Goal: Information Seeking & Learning: Learn about a topic

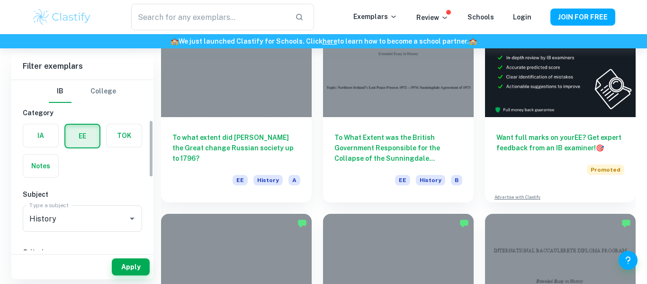
scroll to position [177, 0]
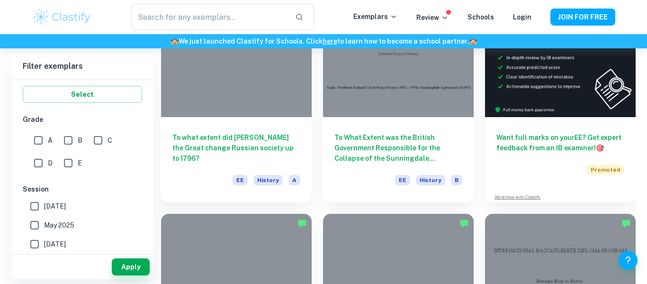
click at [46, 143] on input "A" at bounding box center [38, 140] width 19 height 19
checkbox input "true"
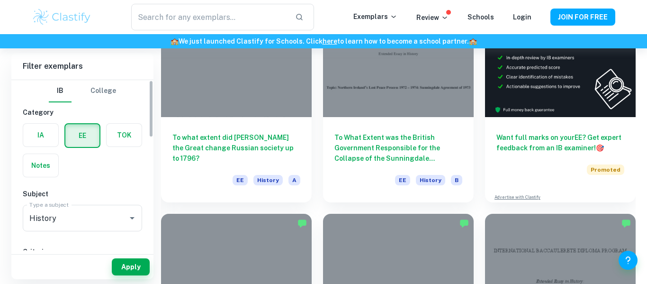
scroll to position [0, 0]
click at [126, 264] on button "Apply" at bounding box center [131, 266] width 38 height 17
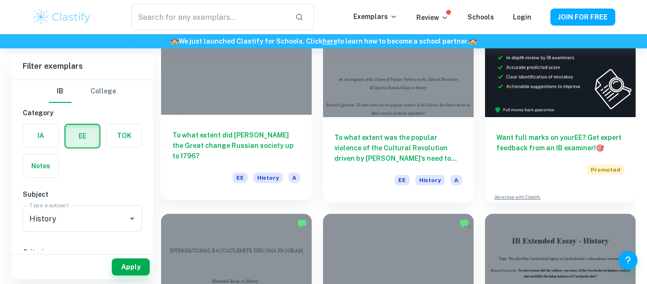
scroll to position [88, 0]
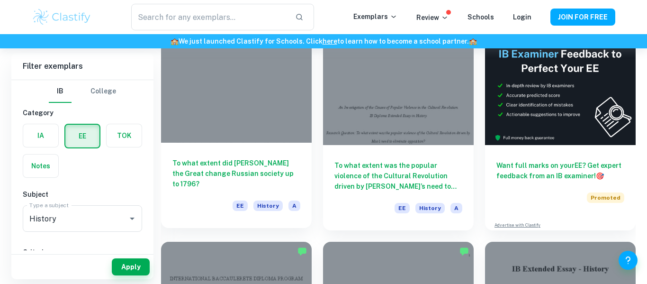
click at [248, 160] on h6 "To what extent did [PERSON_NAME] the Great change Russian society up to 1796?" at bounding box center [236, 173] width 128 height 31
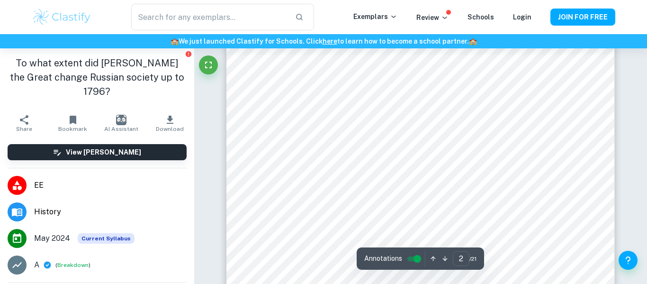
scroll to position [639, 0]
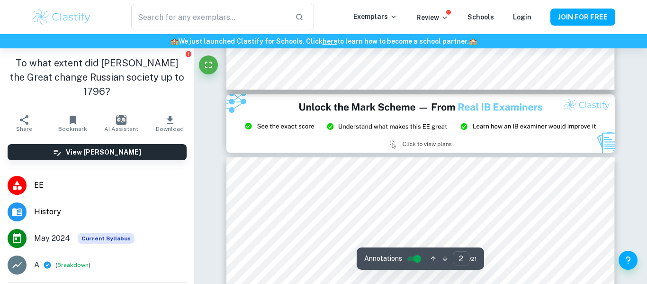
type input "3"
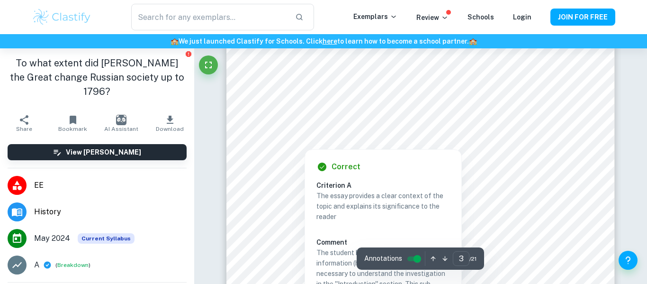
scroll to position [1422, 0]
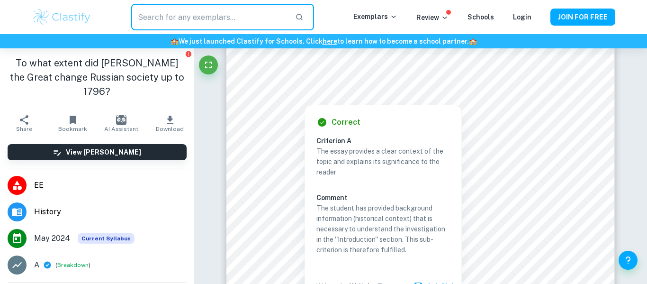
click at [201, 17] on input "text" at bounding box center [209, 17] width 156 height 27
type input "psychology IA"
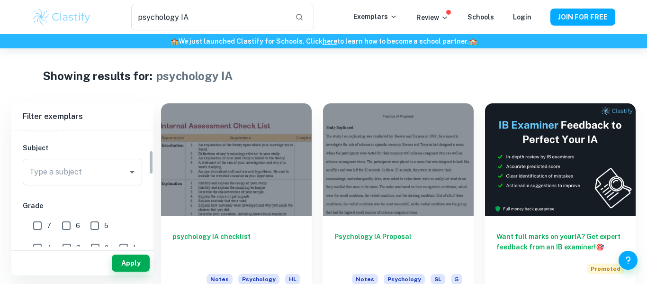
scroll to position [97, 0]
click at [83, 173] on input "Type a subject" at bounding box center [75, 171] width 97 height 18
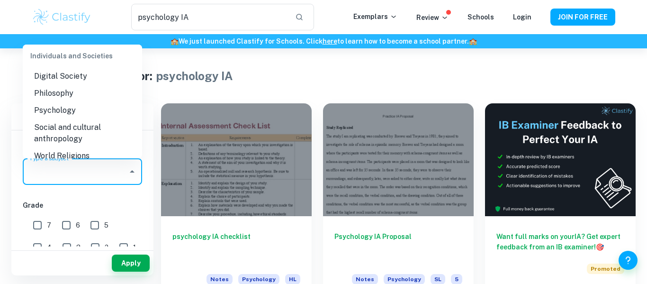
scroll to position [1103, 0]
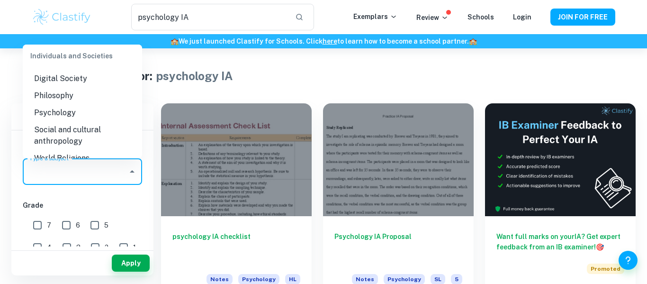
click at [87, 104] on li "Psychology" at bounding box center [82, 112] width 119 height 17
type input "Psychology"
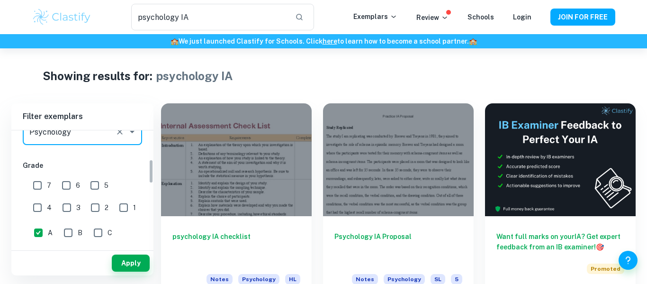
scroll to position [138, 0]
click at [42, 180] on input "7" at bounding box center [37, 183] width 19 height 19
checkbox input "true"
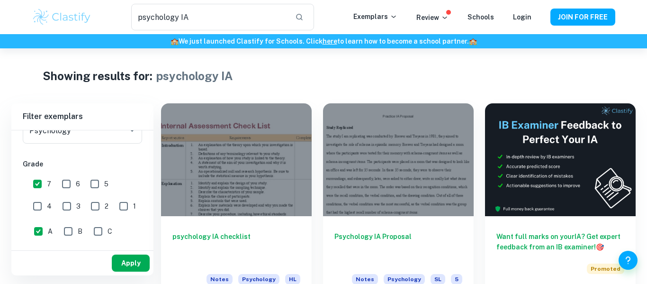
click at [118, 261] on button "Apply" at bounding box center [131, 262] width 38 height 17
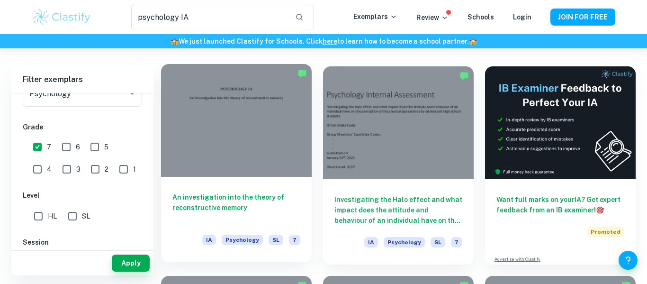
scroll to position [42, 0]
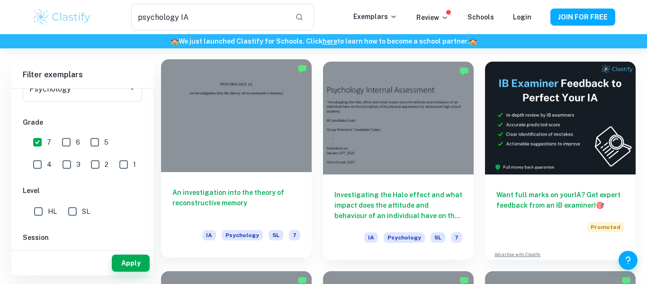
click at [266, 136] on div at bounding box center [236, 115] width 151 height 113
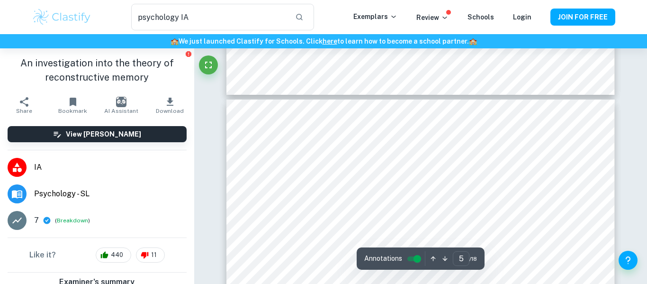
scroll to position [2292, 0]
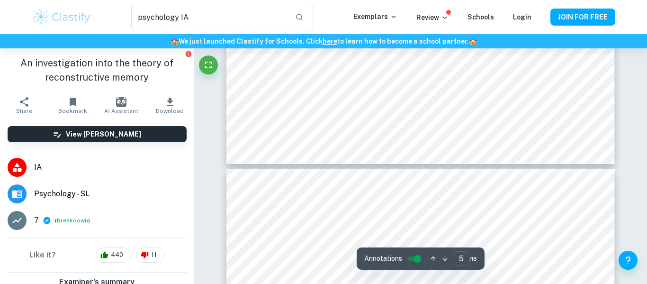
type input "4"
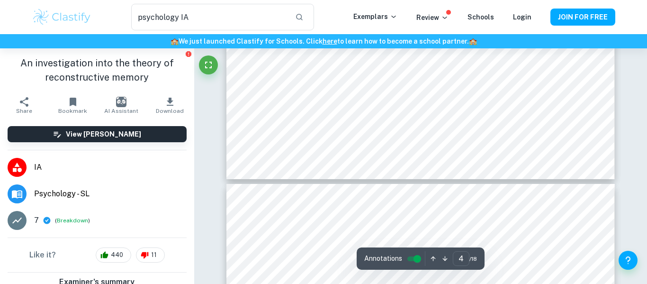
scroll to position [2127, 0]
